Goal: Navigation & Orientation: Find specific page/section

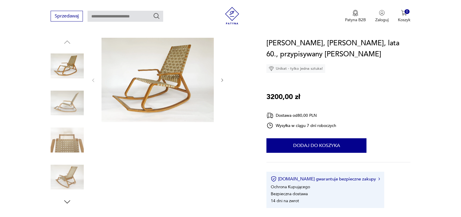
click at [147, 95] on img at bounding box center [157, 80] width 112 height 84
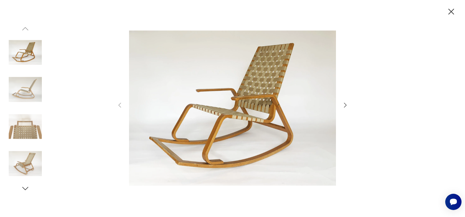
click at [346, 106] on icon "button" at bounding box center [345, 105] width 7 height 7
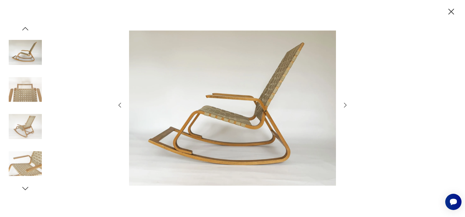
click at [346, 106] on icon "button" at bounding box center [345, 105] width 7 height 7
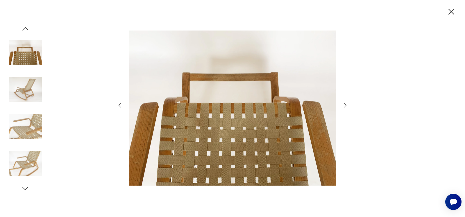
click at [346, 106] on icon "button" at bounding box center [345, 105] width 7 height 7
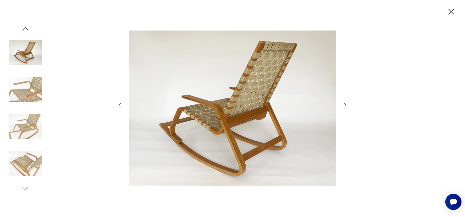
click at [346, 106] on icon "button" at bounding box center [345, 105] width 7 height 7
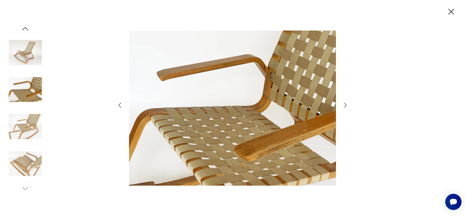
click at [346, 106] on icon "button" at bounding box center [345, 105] width 7 height 7
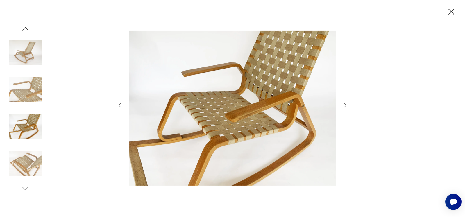
click at [346, 106] on icon "button" at bounding box center [345, 105] width 7 height 7
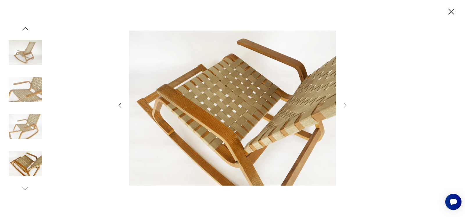
click at [453, 10] on icon "button" at bounding box center [451, 12] width 6 height 6
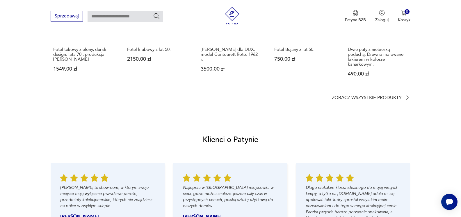
scroll to position [494, 0]
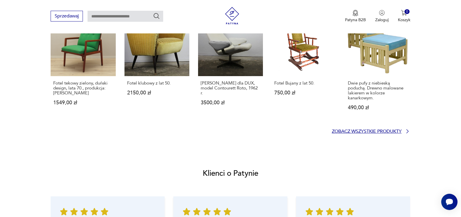
click at [396, 131] on p "Zobacz wszystkie produkty" at bounding box center [367, 132] width 70 height 4
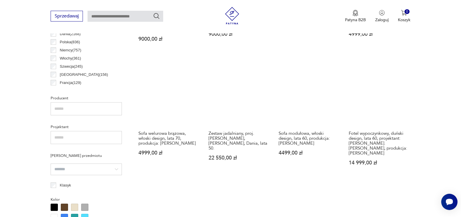
scroll to position [270, 0]
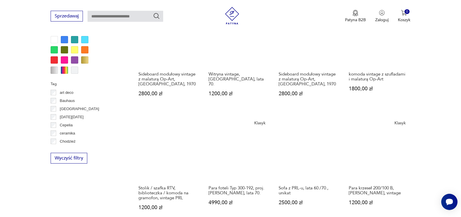
scroll to position [564, 0]
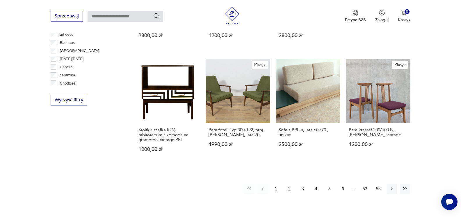
click at [289, 184] on button "2" at bounding box center [289, 189] width 10 height 10
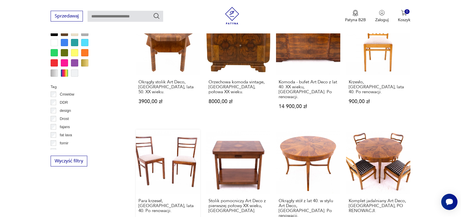
scroll to position [561, 0]
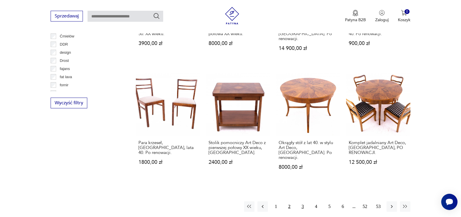
click at [302, 201] on button "3" at bounding box center [302, 206] width 10 height 10
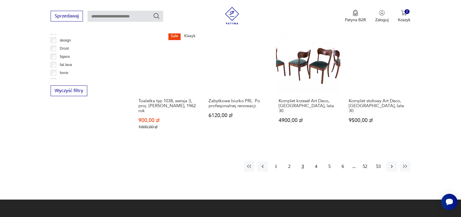
scroll to position [590, 0]
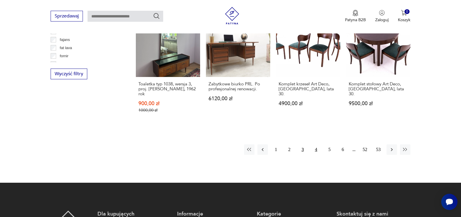
click at [315, 144] on button "4" at bounding box center [316, 149] width 10 height 10
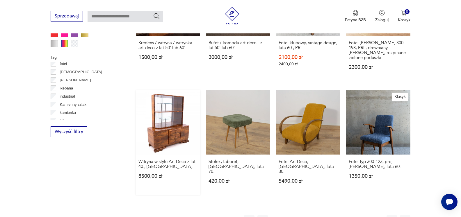
scroll to position [561, 0]
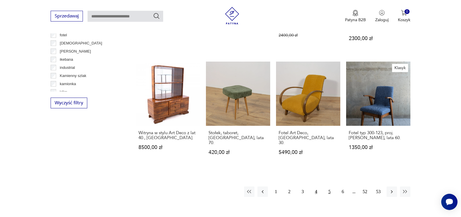
click at [331, 187] on button "5" at bounding box center [329, 192] width 10 height 10
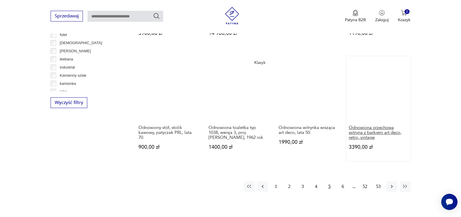
scroll to position [590, 0]
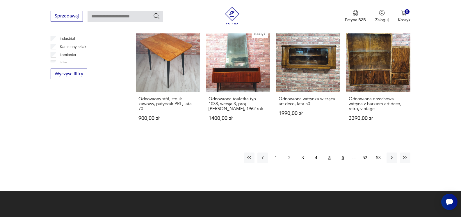
click at [342, 153] on button "6" at bounding box center [342, 158] width 10 height 10
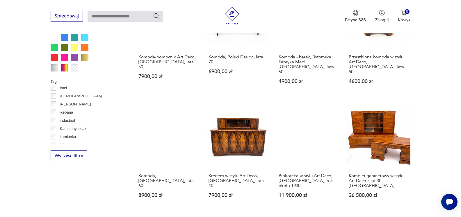
scroll to position [561, 0]
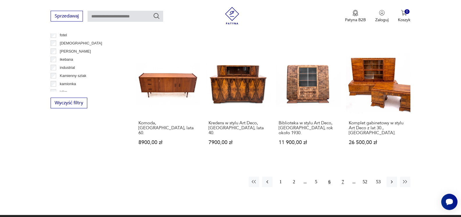
click at [341, 177] on button "7" at bounding box center [342, 182] width 10 height 10
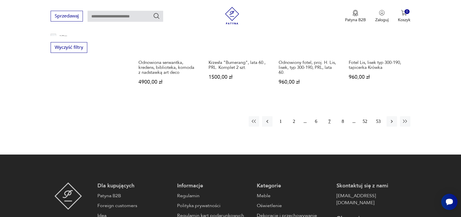
scroll to position [619, 0]
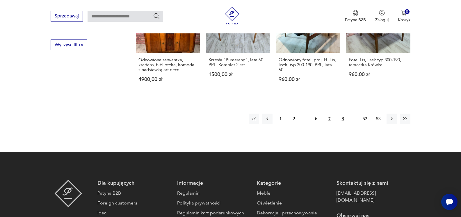
click at [343, 114] on button "8" at bounding box center [342, 119] width 10 height 10
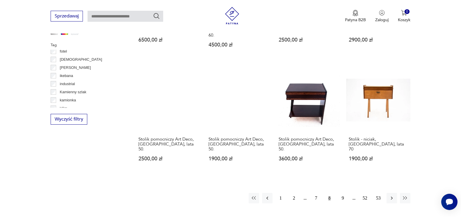
scroll to position [590, 0]
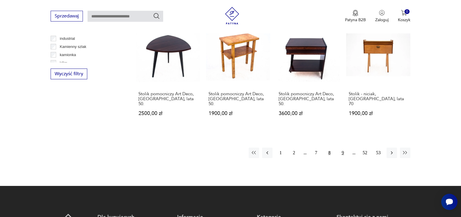
click at [342, 148] on button "9" at bounding box center [342, 153] width 10 height 10
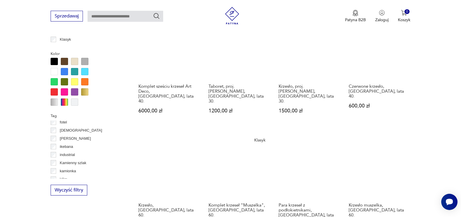
scroll to position [532, 0]
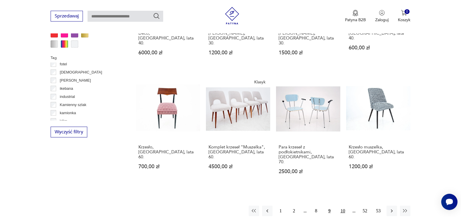
click at [342, 206] on button "10" at bounding box center [342, 211] width 10 height 10
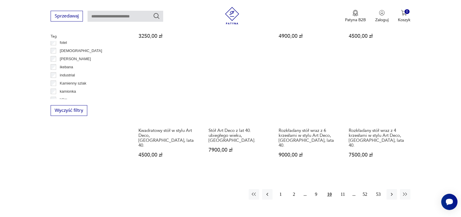
scroll to position [561, 0]
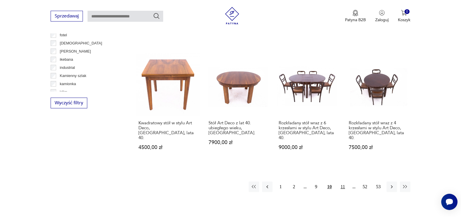
click at [341, 182] on button "11" at bounding box center [342, 187] width 10 height 10
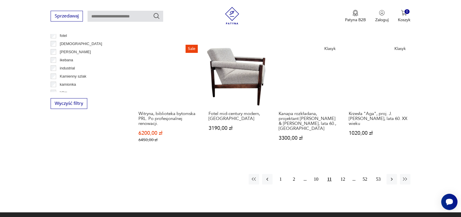
scroll to position [561, 0]
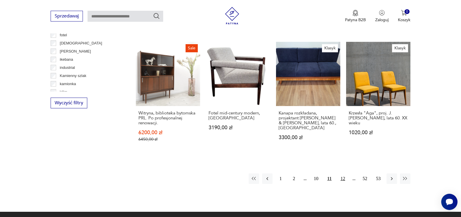
click at [341, 174] on button "12" at bounding box center [342, 178] width 10 height 10
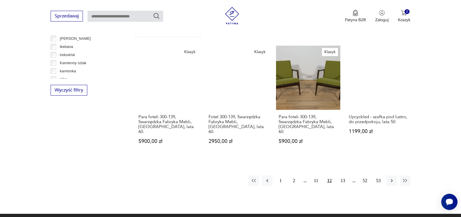
scroll to position [619, 0]
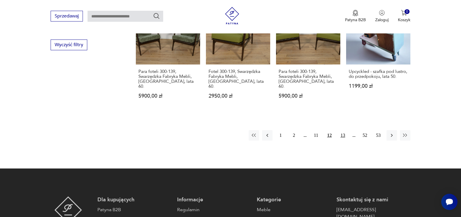
click at [342, 130] on button "13" at bounding box center [342, 135] width 10 height 10
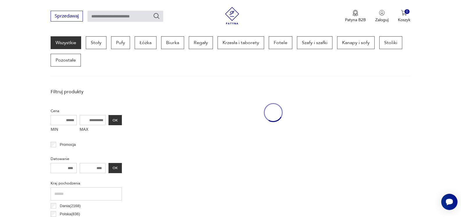
scroll to position [154, 0]
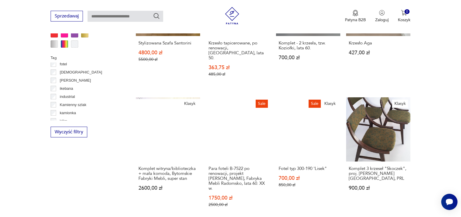
scroll to position [619, 0]
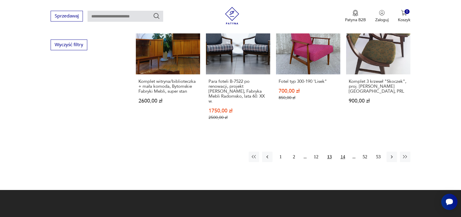
click at [345, 152] on button "14" at bounding box center [342, 157] width 10 height 10
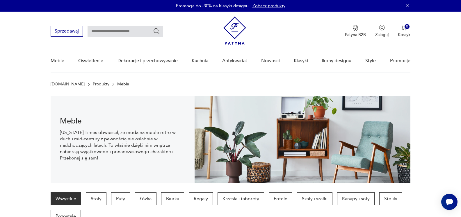
click at [234, 27] on img at bounding box center [234, 31] width 23 height 28
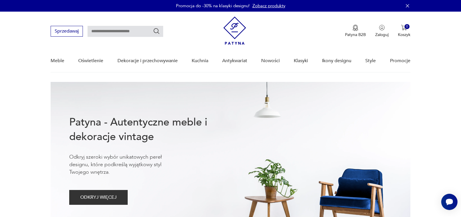
click at [408, 5] on icon "button" at bounding box center [407, 6] width 6 height 6
